Goal: Task Accomplishment & Management: Use online tool/utility

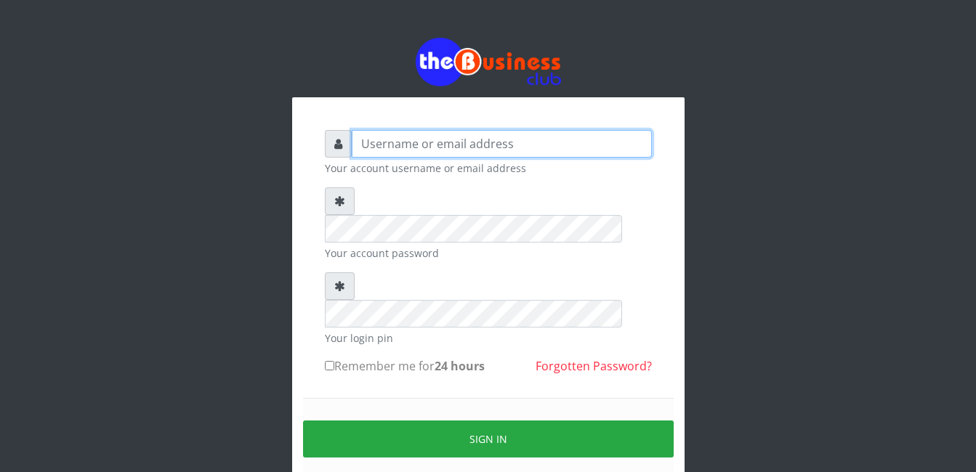
type input "Mlanga"
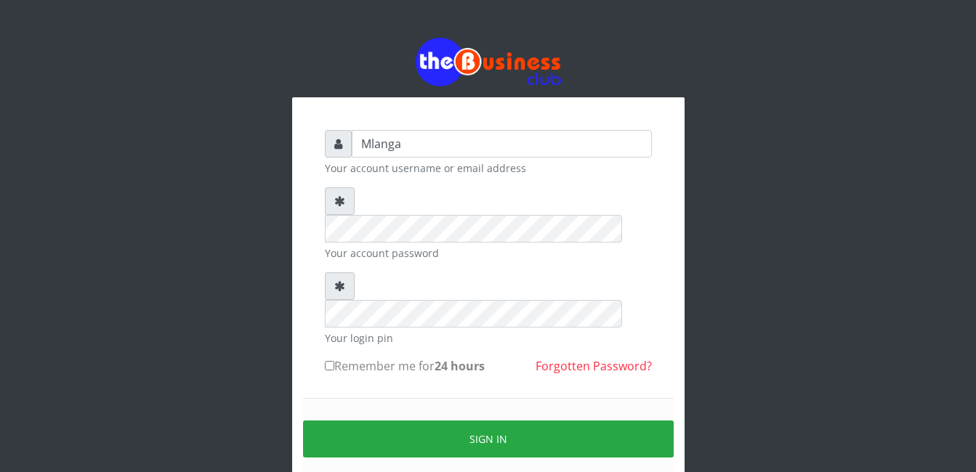
drag, startPoint x: 494, startPoint y: 380, endPoint x: 575, endPoint y: 118, distance: 274.6
click at [494, 421] on button "Sign in" at bounding box center [488, 439] width 371 height 37
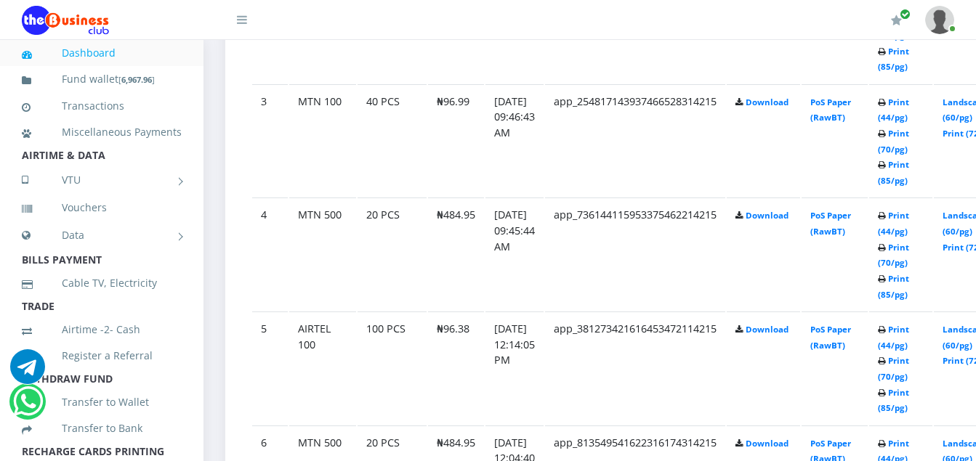
scroll to position [1075, 0]
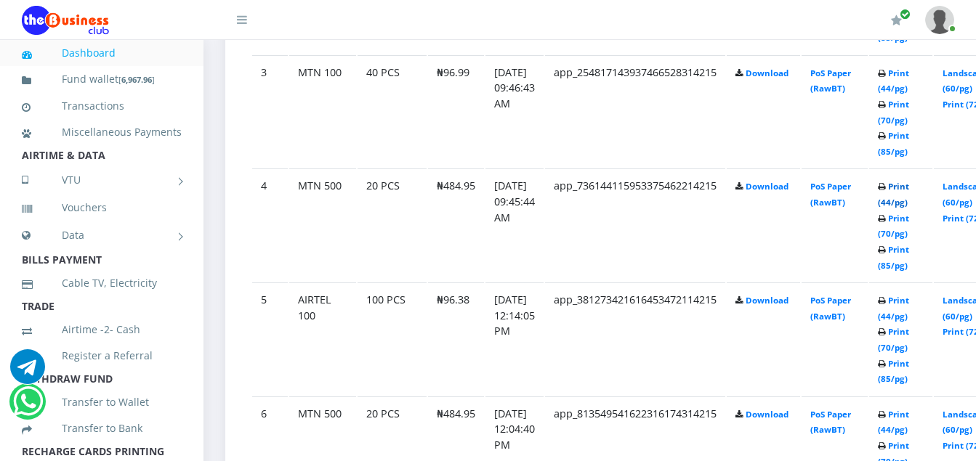
click at [909, 190] on link "Print (44/pg)" at bounding box center [893, 194] width 31 height 27
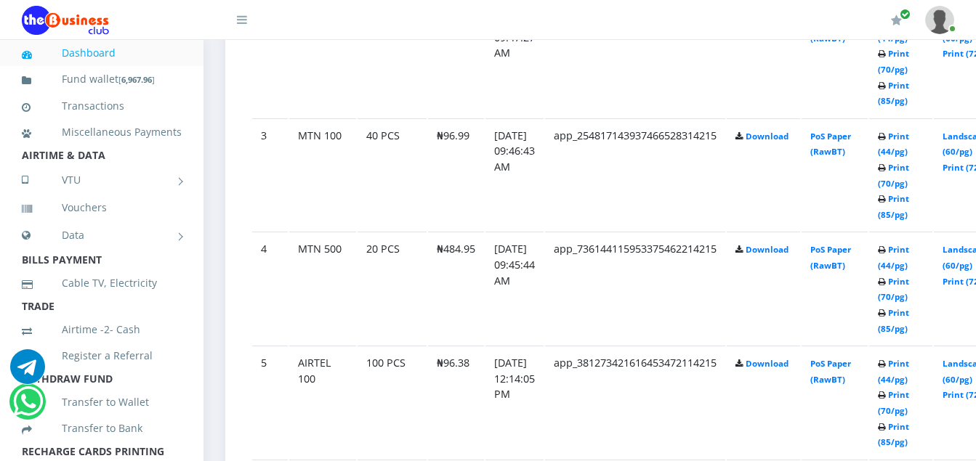
scroll to position [1075, 0]
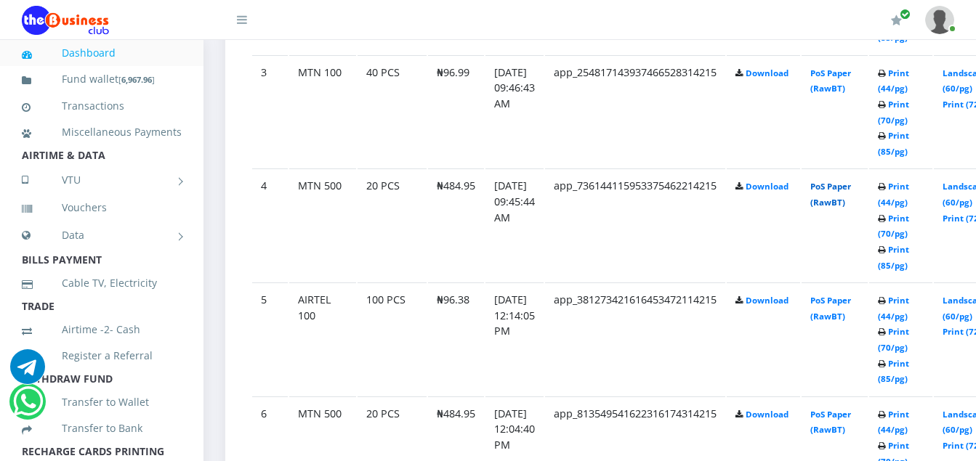
click at [851, 187] on link "PoS Paper (RawBT)" at bounding box center [830, 194] width 41 height 27
click at [909, 188] on link "Print (44/pg)" at bounding box center [893, 194] width 31 height 27
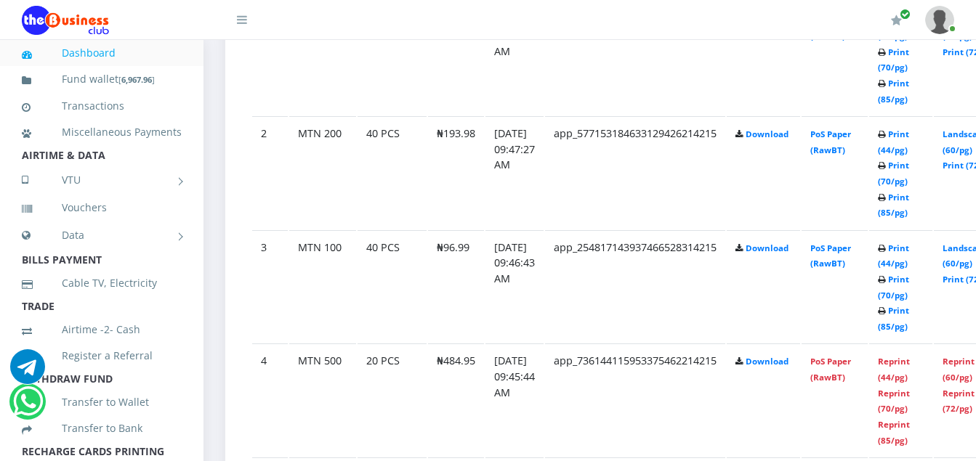
scroll to position [930, 0]
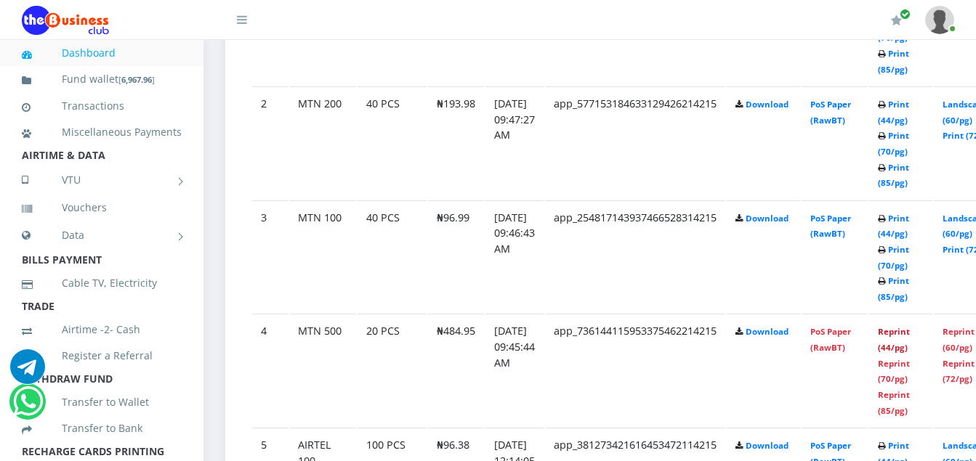
drag, startPoint x: 916, startPoint y: 334, endPoint x: 564, endPoint y: 145, distance: 399.5
click at [910, 334] on link "Reprint (44/pg)" at bounding box center [894, 339] width 32 height 27
click at [909, 220] on link "Print (44/pg)" at bounding box center [893, 226] width 31 height 27
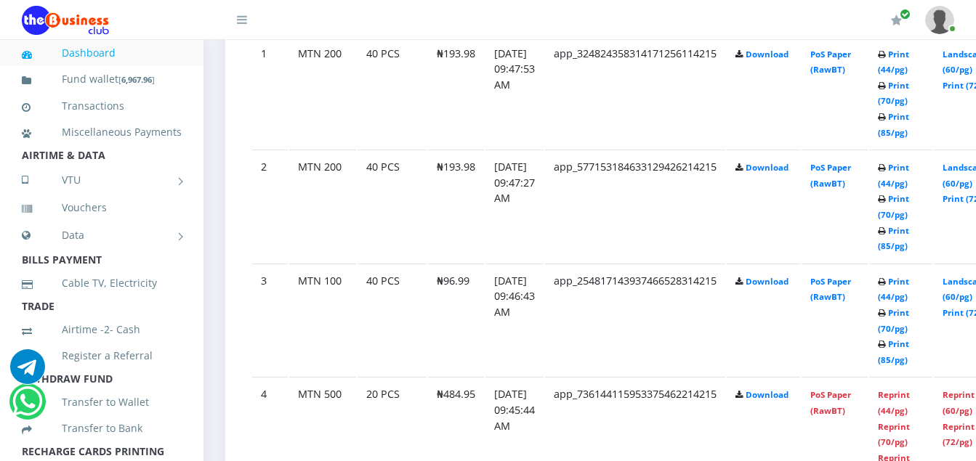
scroll to position [930, 0]
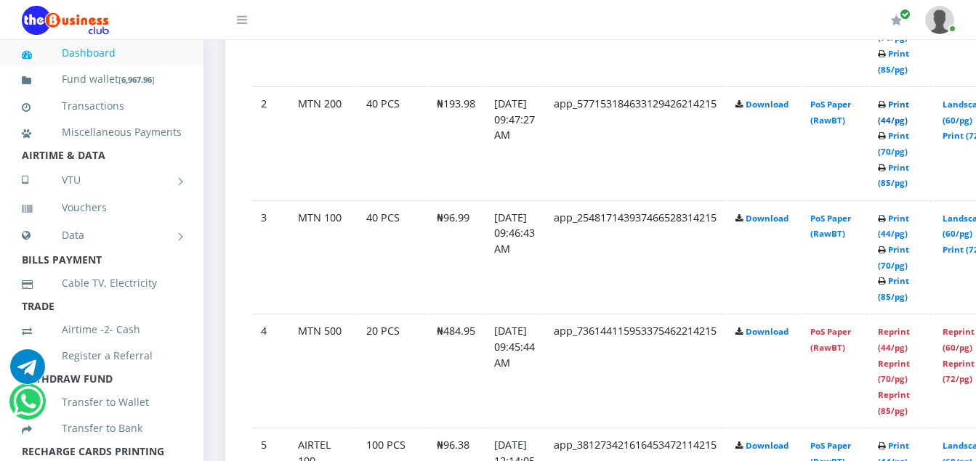
click at [909, 105] on link "Print (44/pg)" at bounding box center [893, 112] width 31 height 27
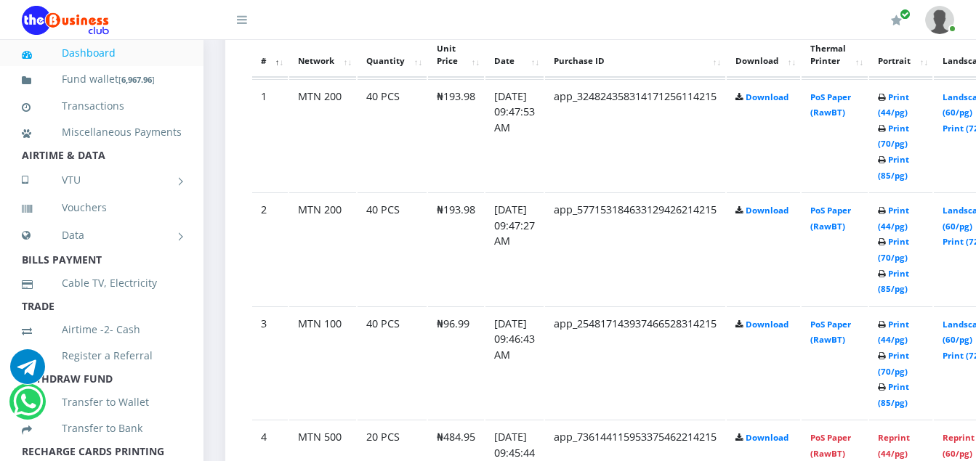
scroll to position [814, 0]
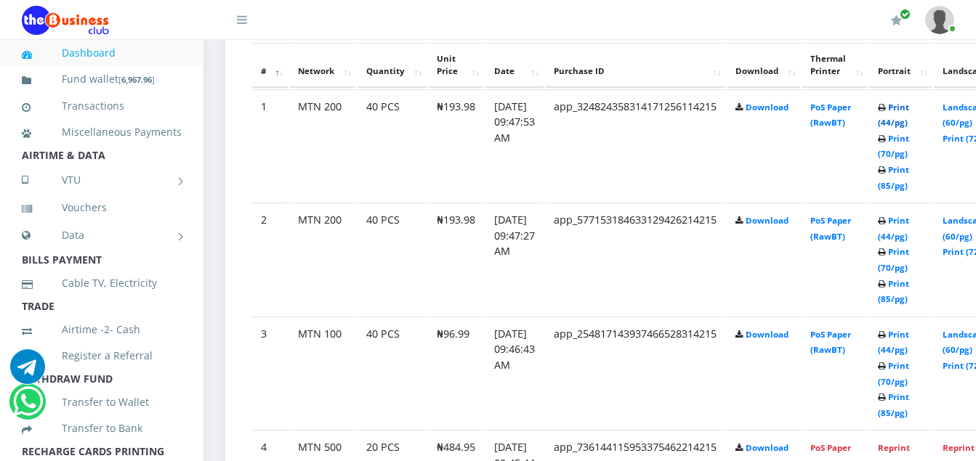
click at [909, 112] on link "Print (44/pg)" at bounding box center [893, 115] width 31 height 27
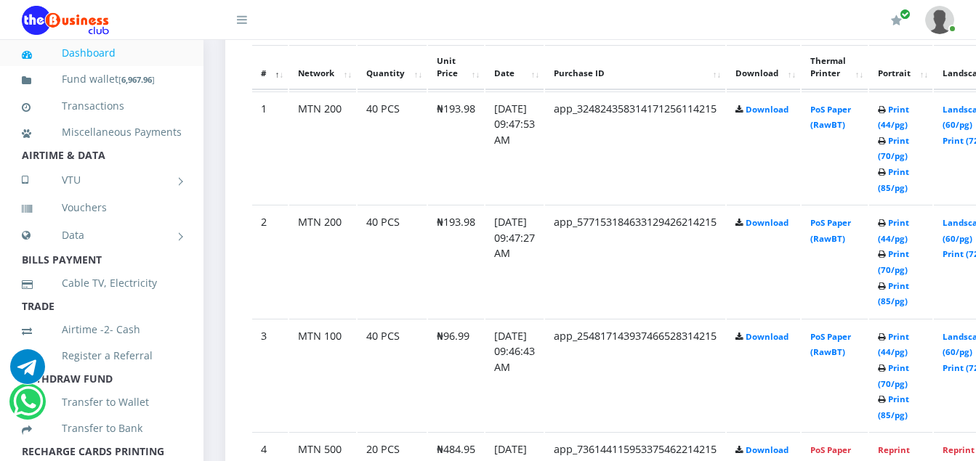
scroll to position [814, 0]
